Goal: Task Accomplishment & Management: Complete application form

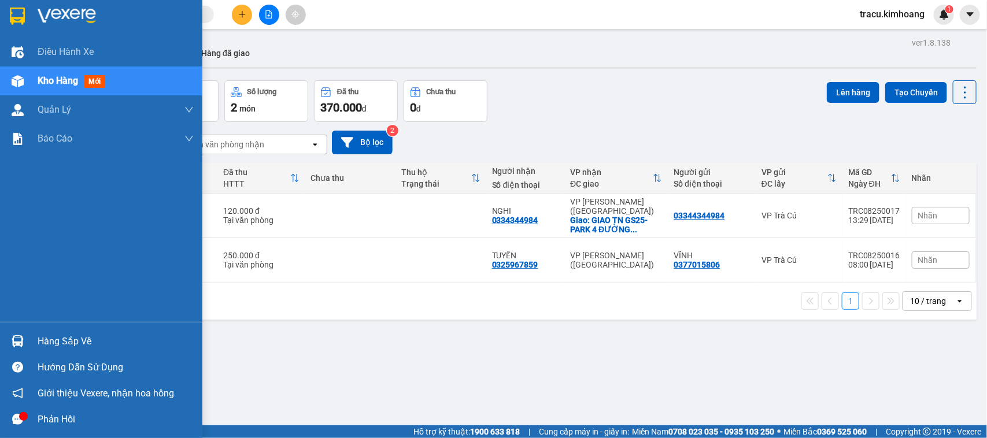
click at [59, 339] on div "Hàng sắp về" at bounding box center [116, 341] width 156 height 17
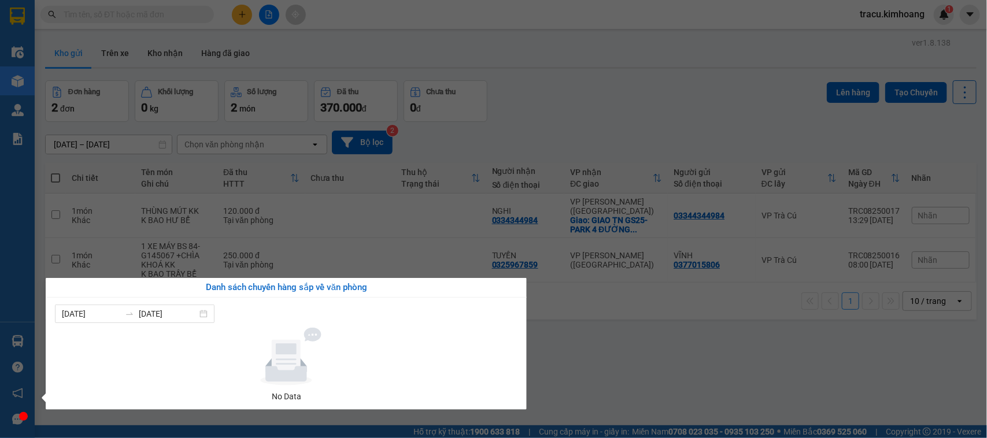
click at [715, 388] on section "Kết quả tìm kiếm ( 0 ) Bộ lọc No Data tracu.kimhoang 1 Điều hành xe Kho hàng mớ…" at bounding box center [493, 219] width 987 height 438
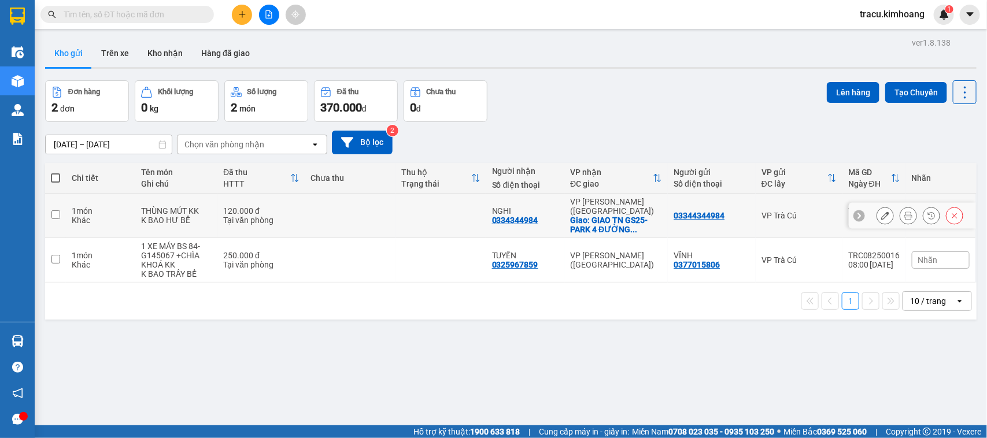
click at [55, 214] on input "checkbox" at bounding box center [55, 215] width 9 height 9
checkbox input "true"
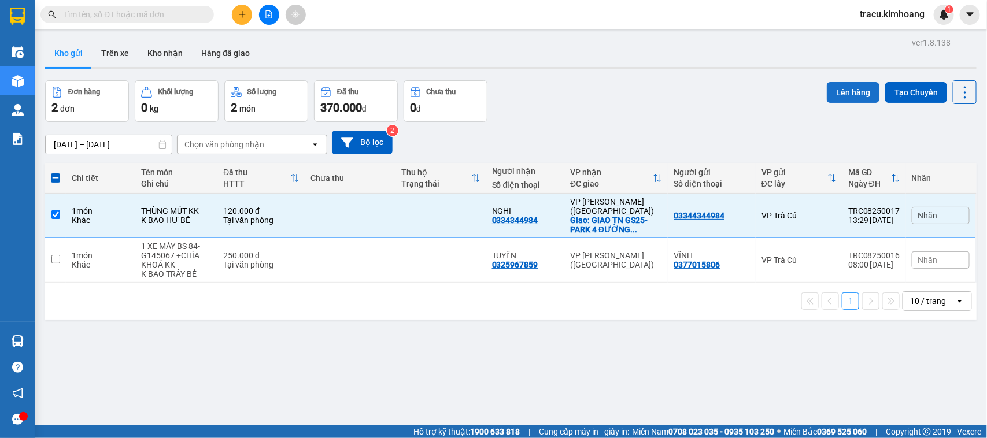
click at [846, 91] on button "Lên hàng" at bounding box center [853, 92] width 53 height 21
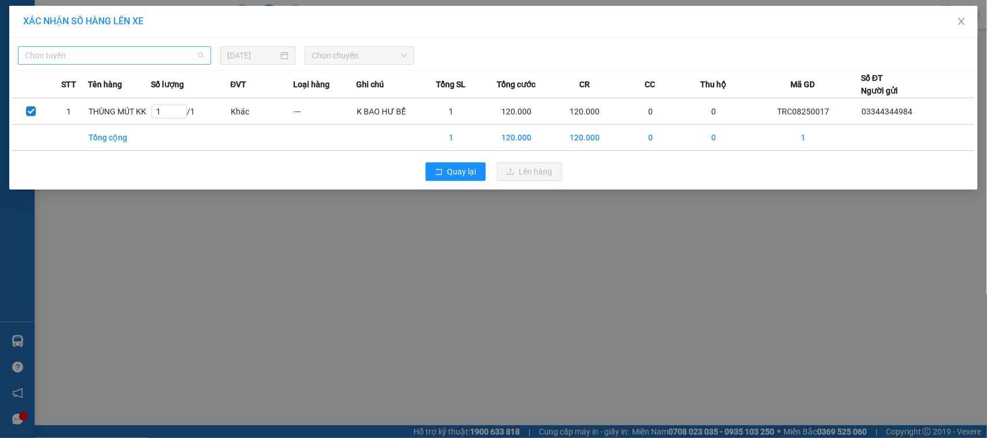
click at [116, 53] on span "Chọn tuyến" at bounding box center [114, 55] width 179 height 17
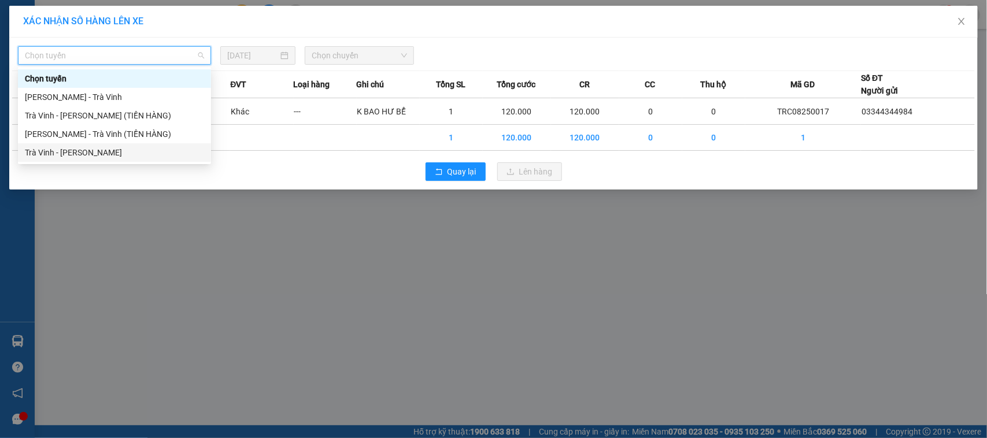
click at [98, 146] on div "Trà Vinh - Hồ Chí Minh" at bounding box center [114, 152] width 179 height 13
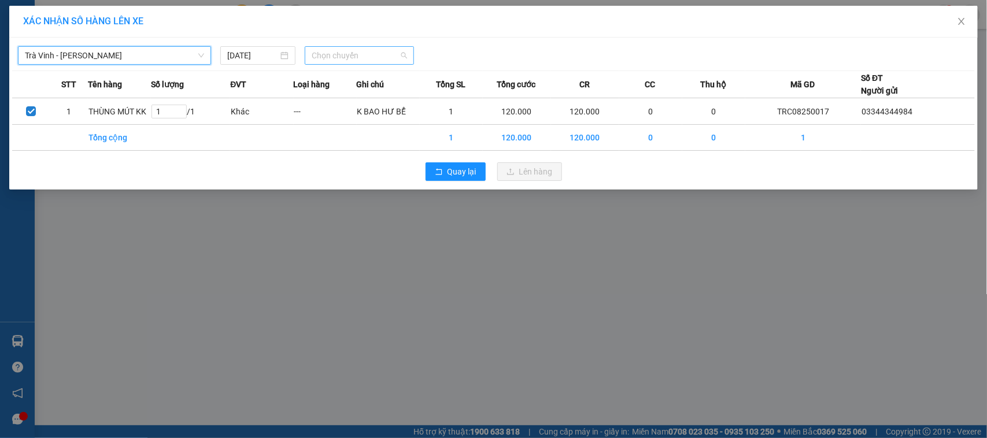
click at [339, 54] on span "Chọn chuyến" at bounding box center [359, 55] width 95 height 17
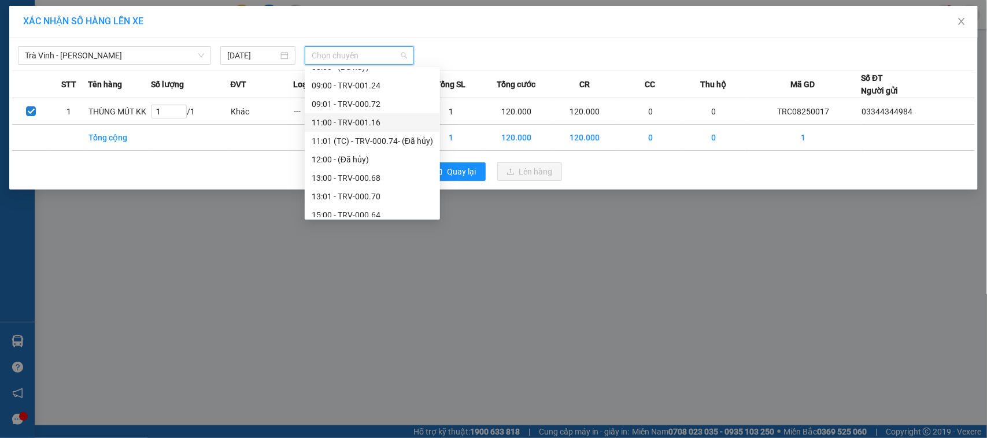
scroll to position [361, 0]
click at [354, 175] on div "17:00 - TRV-000.78" at bounding box center [372, 179] width 121 height 13
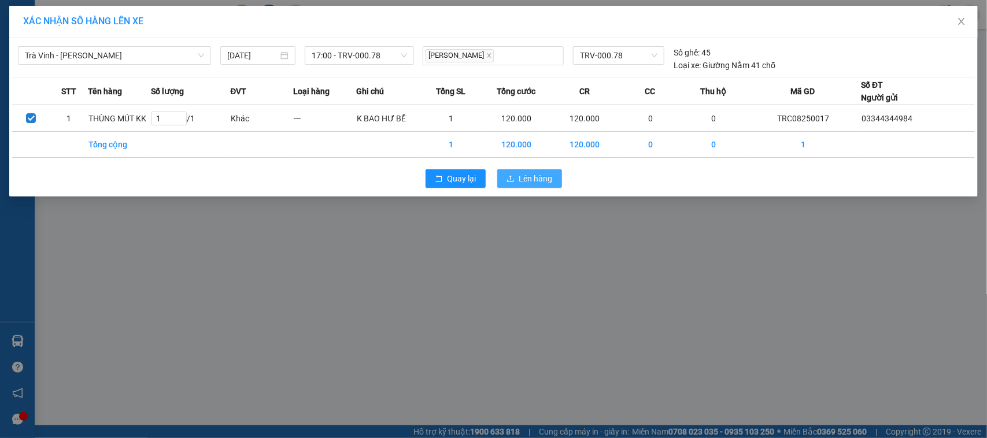
click at [529, 176] on span "Lên hàng" at bounding box center [536, 178] width 34 height 13
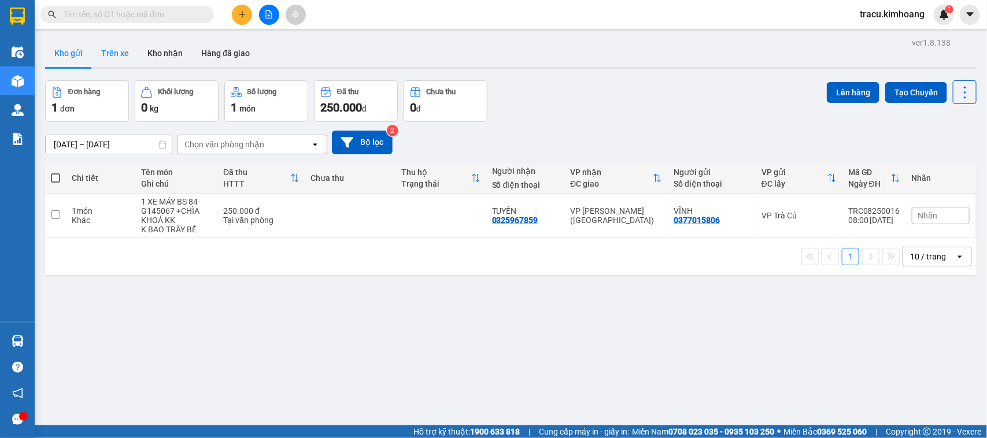
click at [116, 58] on button "Trên xe" at bounding box center [115, 53] width 46 height 28
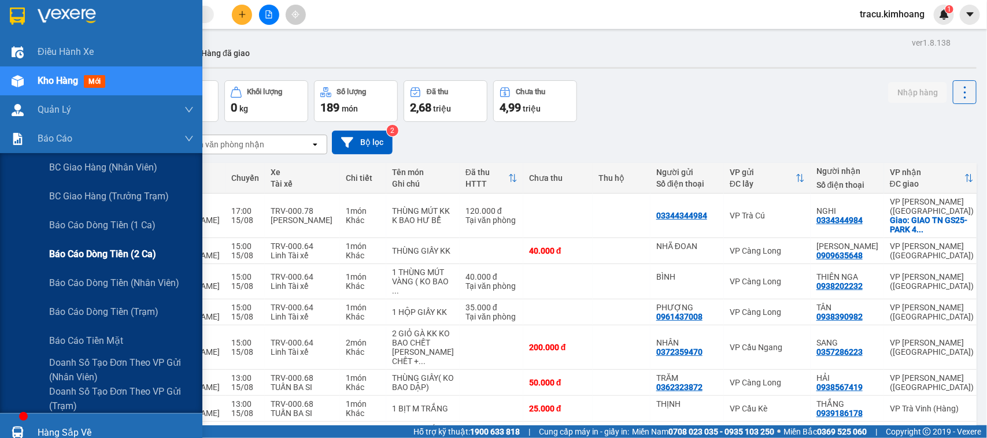
click at [73, 252] on span "Báo cáo dòng tiền (2 ca)" at bounding box center [102, 254] width 107 height 14
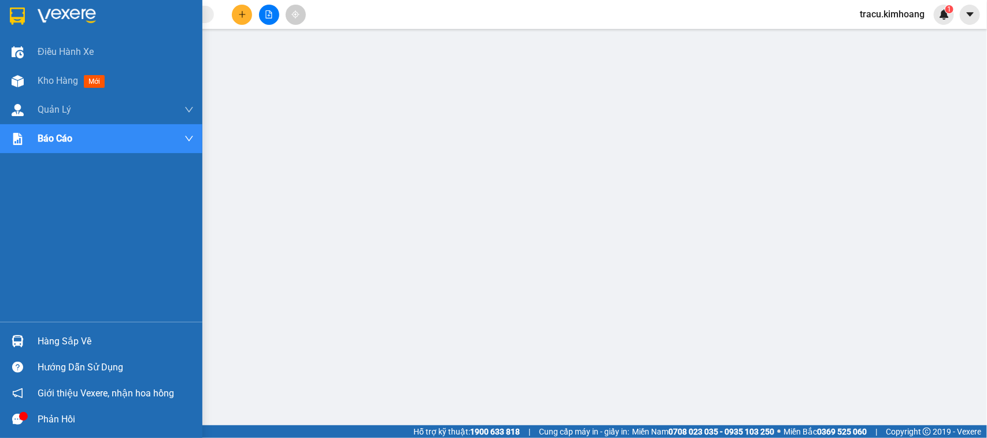
click at [59, 336] on div "Hàng sắp về" at bounding box center [116, 341] width 156 height 17
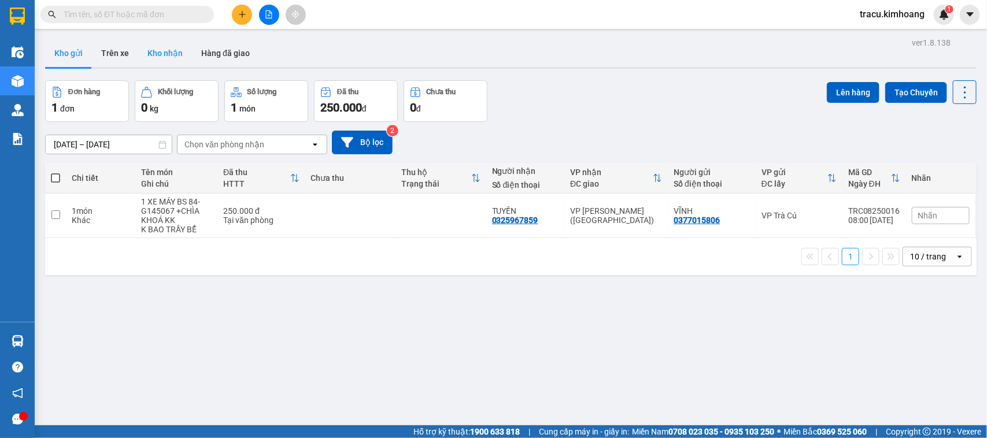
click at [176, 53] on button "Kho nhận" at bounding box center [165, 53] width 54 height 28
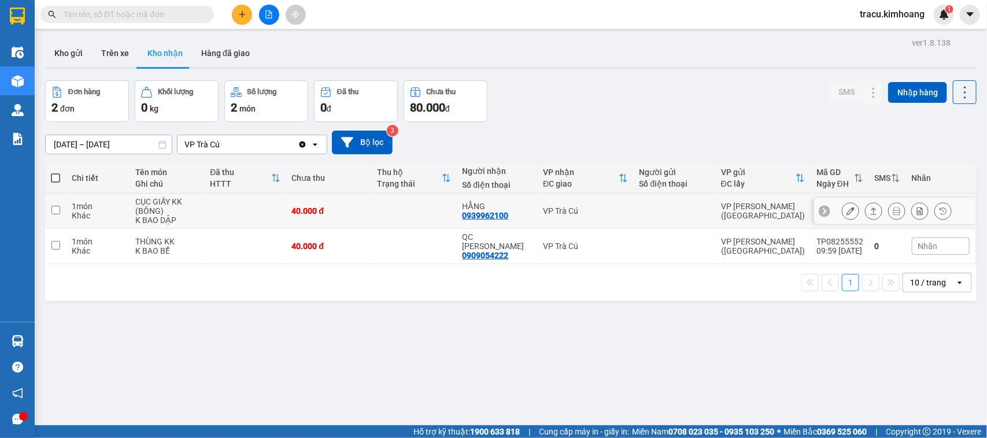
click at [57, 212] on input "checkbox" at bounding box center [55, 210] width 9 height 9
checkbox input "true"
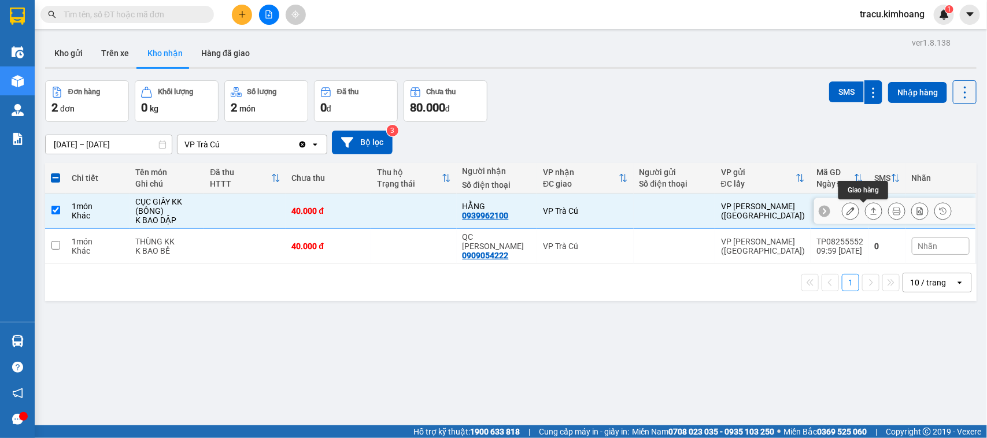
click at [870, 209] on icon at bounding box center [874, 211] width 8 height 8
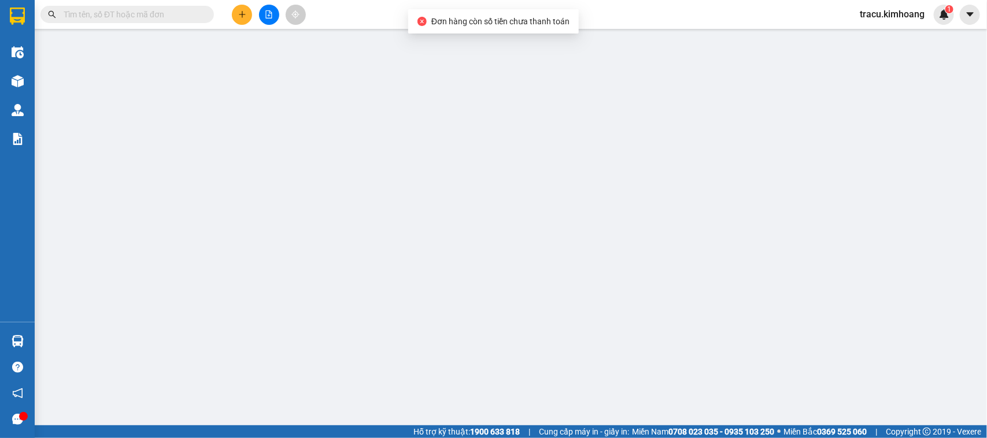
type input "0939962100"
type input "HẰNG"
type input "40.000"
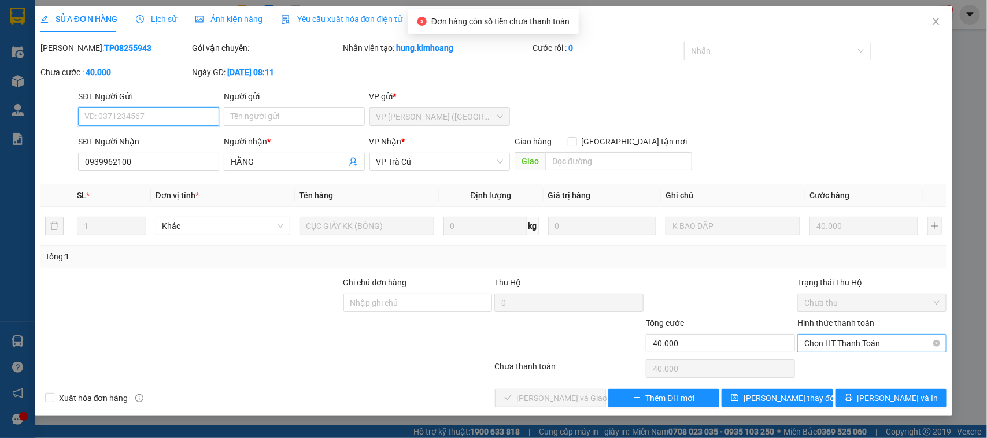
click at [846, 344] on span "Chọn HT Thanh Toán" at bounding box center [871, 343] width 135 height 17
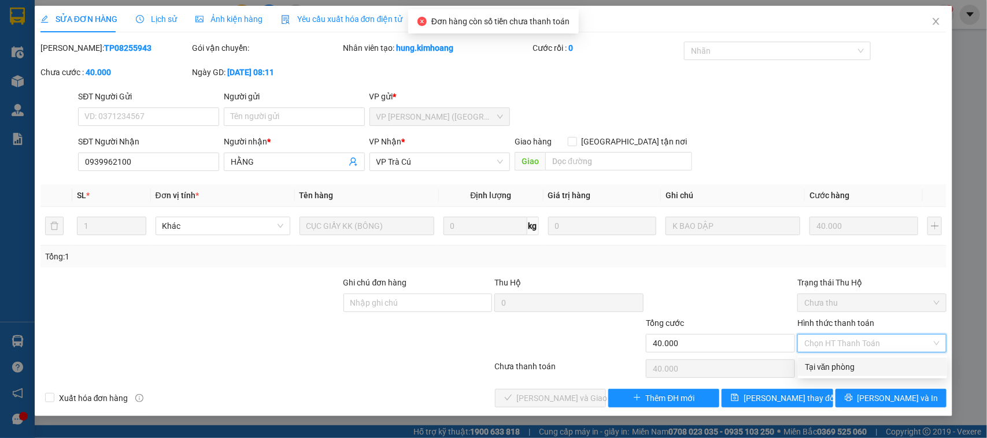
click at [843, 366] on div "Tại văn phòng" at bounding box center [872, 367] width 135 height 13
type input "0"
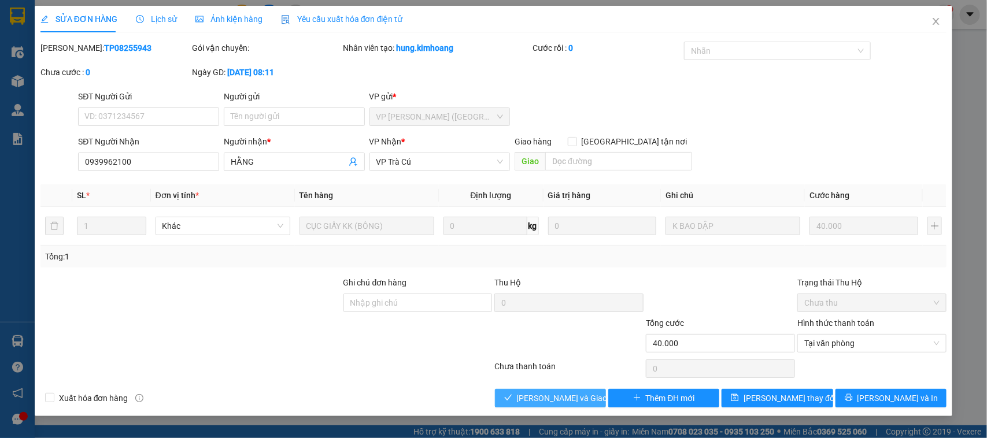
click at [590, 402] on button "[PERSON_NAME] và Giao hàng" at bounding box center [550, 398] width 111 height 19
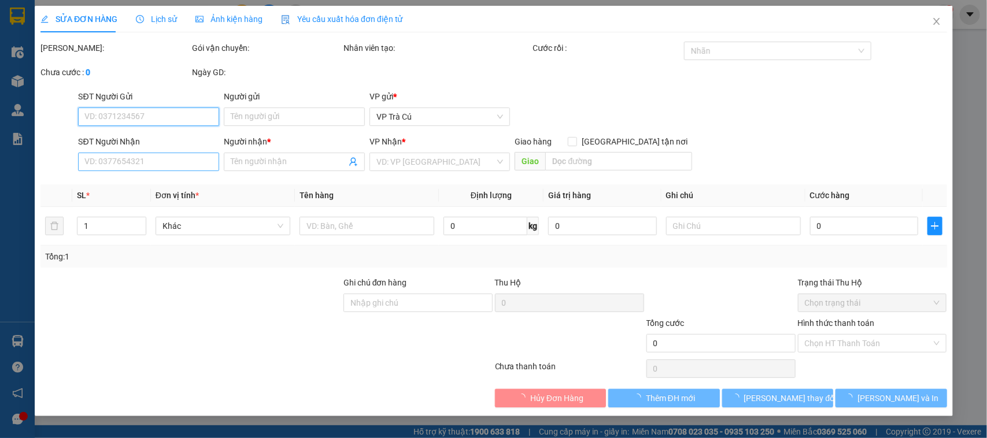
type input "0939962100"
type input "HẰNG"
type input "40.000"
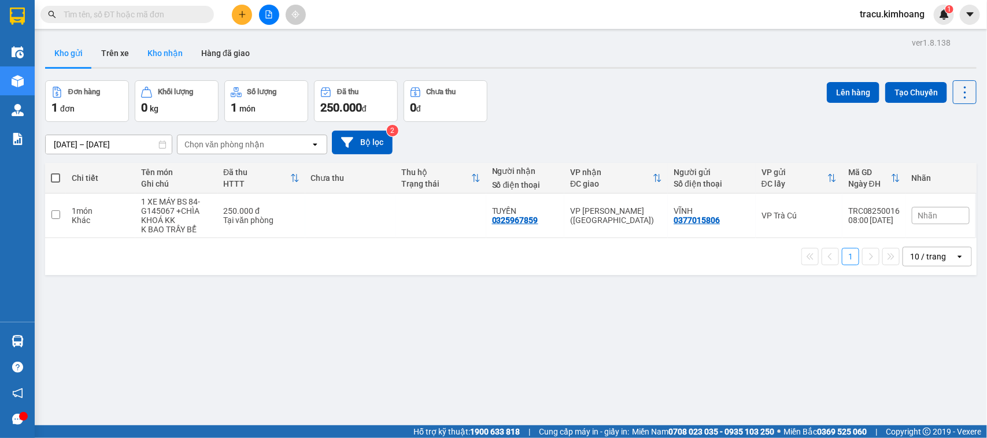
click at [171, 62] on button "Kho nhận" at bounding box center [165, 53] width 54 height 28
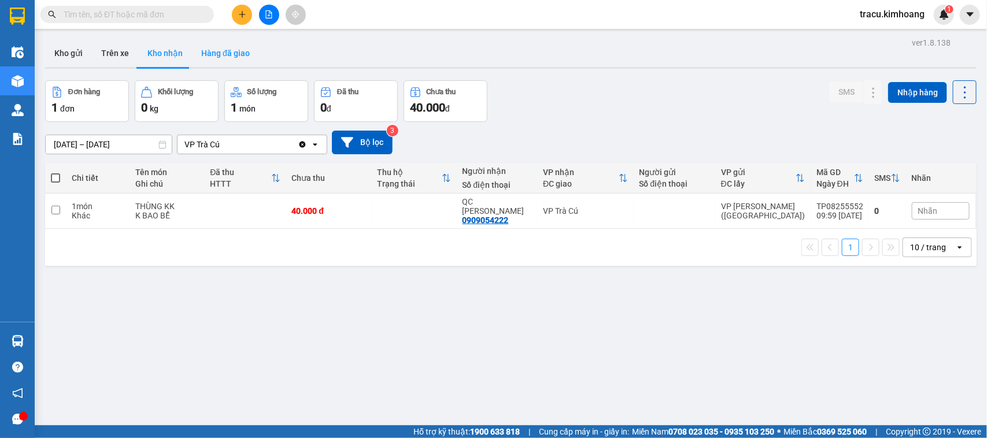
click at [239, 50] on button "Hàng đã giao" at bounding box center [225, 53] width 67 height 28
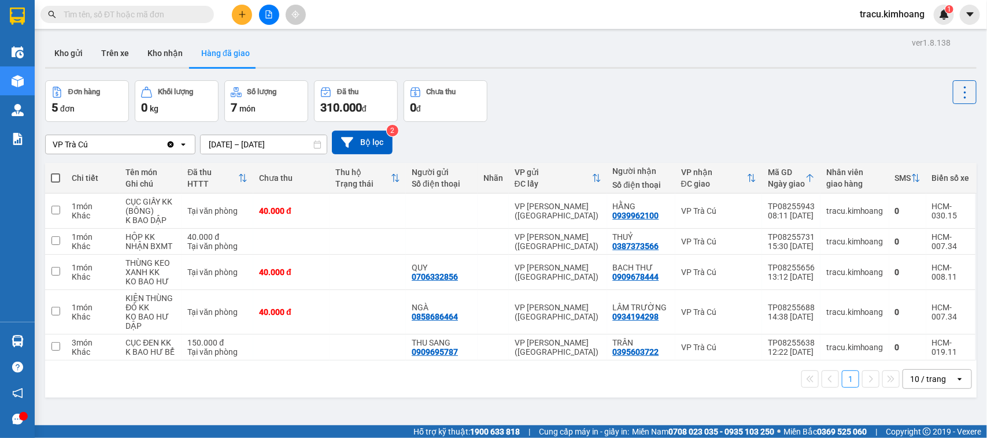
click at [131, 19] on input "text" at bounding box center [132, 14] width 136 height 13
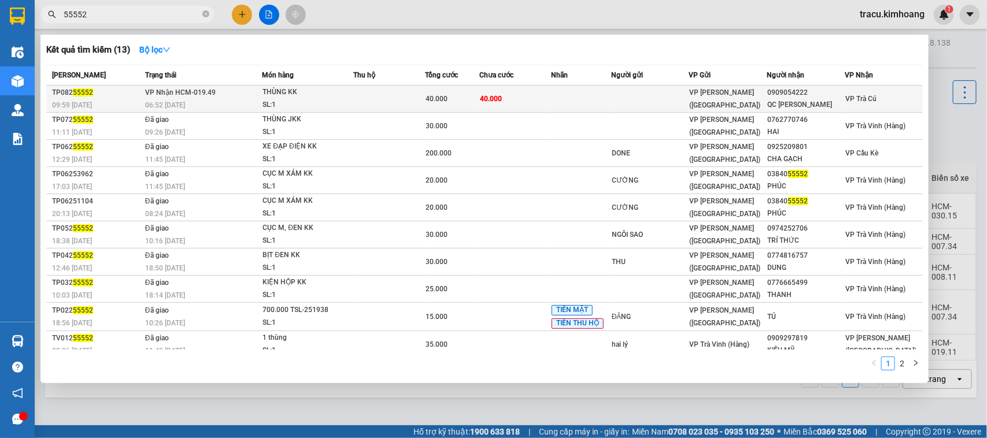
type input "55552"
click at [419, 99] on td at bounding box center [389, 99] width 72 height 27
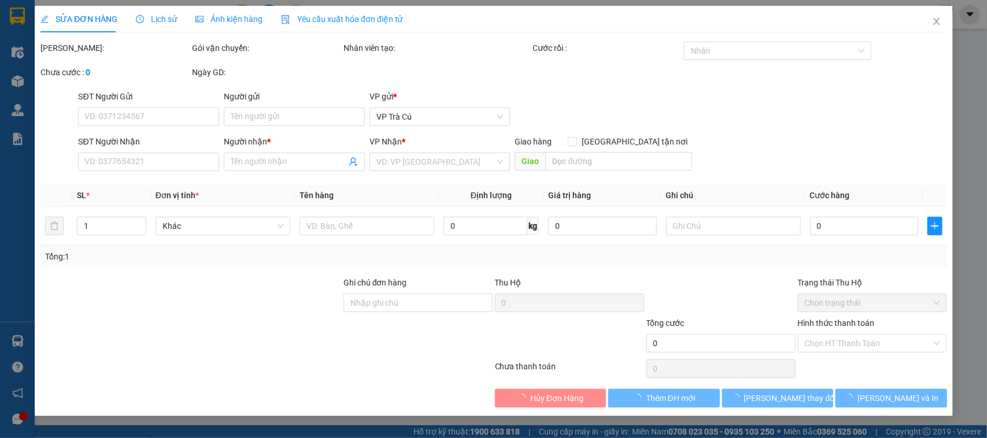
type input "0909054222"
type input "QC [PERSON_NAME]"
type input "40.000"
type input "0909054222"
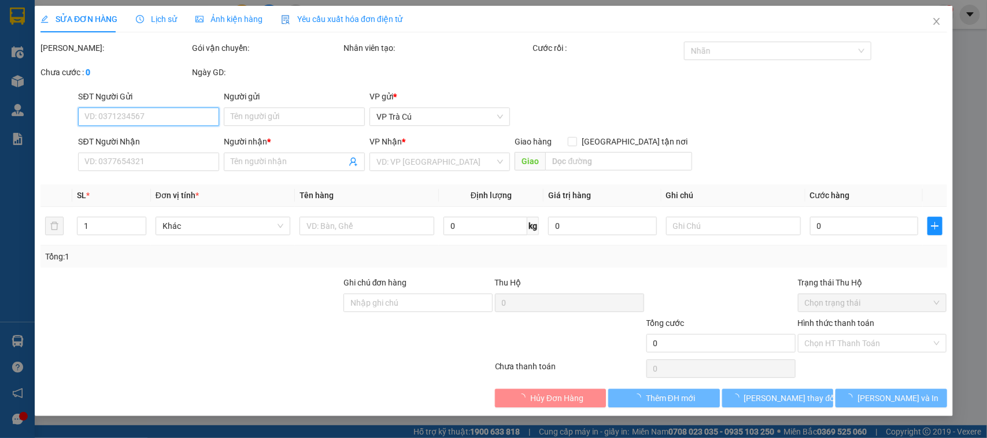
type input "QC [PERSON_NAME]"
type input "40.000"
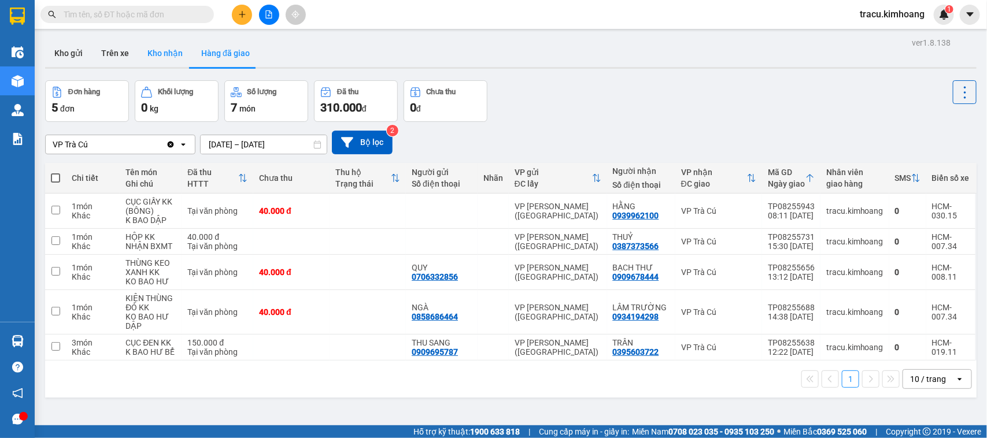
click at [160, 50] on button "Kho nhận" at bounding box center [165, 53] width 54 height 28
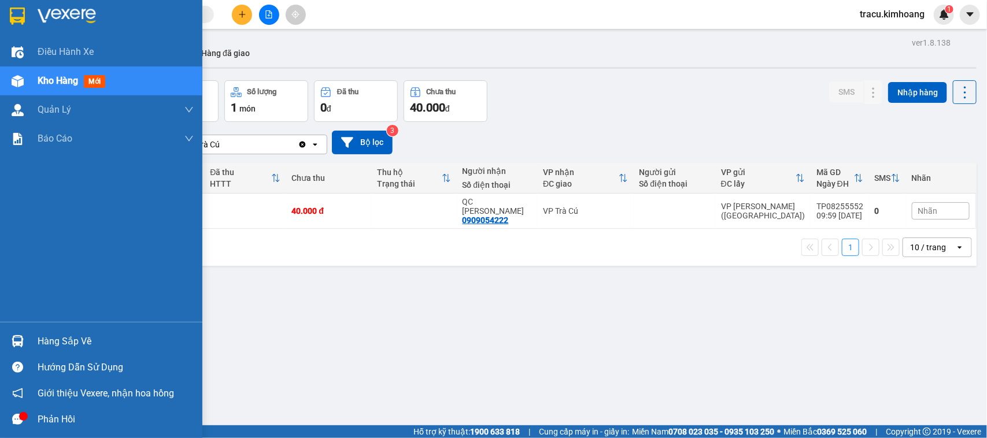
click at [68, 337] on div "Hàng sắp về" at bounding box center [116, 341] width 156 height 17
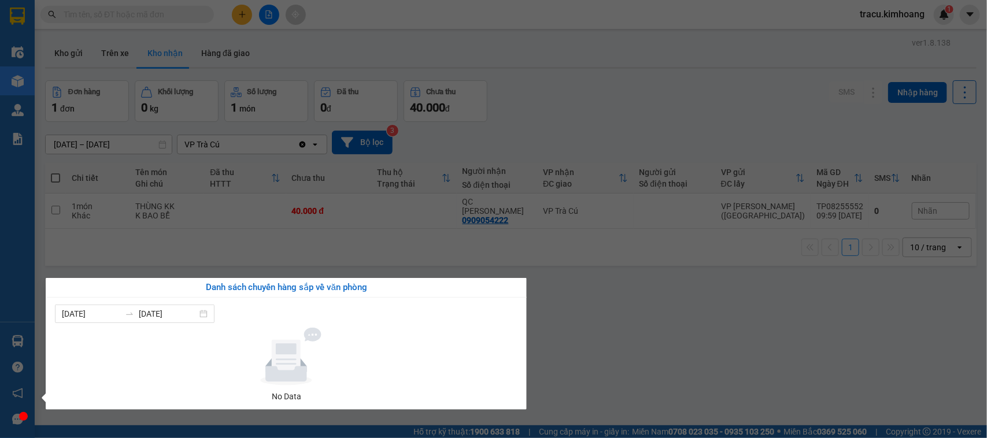
click at [638, 315] on section "Kết quả tìm kiếm ( 0 ) Bộ lọc No Data tracu.kimhoang 1 Điều hành xe Kho hàng mớ…" at bounding box center [493, 219] width 987 height 438
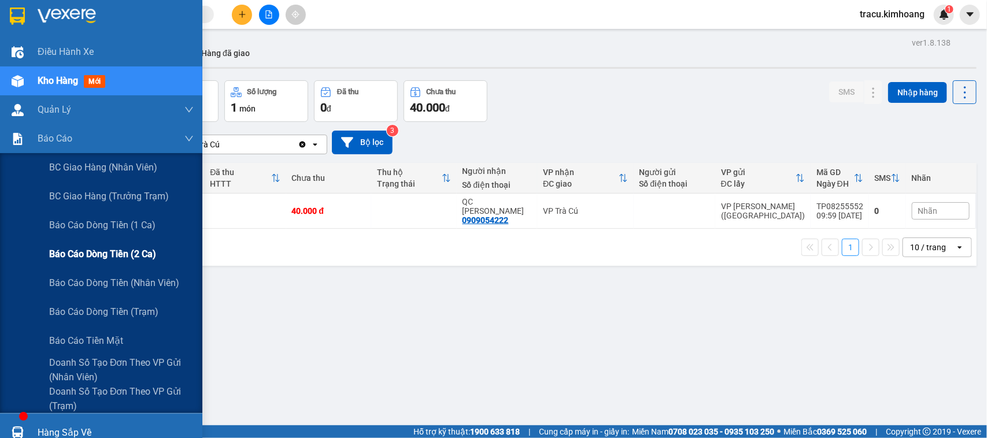
click at [109, 250] on span "Báo cáo dòng tiền (2 ca)" at bounding box center [102, 254] width 107 height 14
